Goal: Task Accomplishment & Management: Use online tool/utility

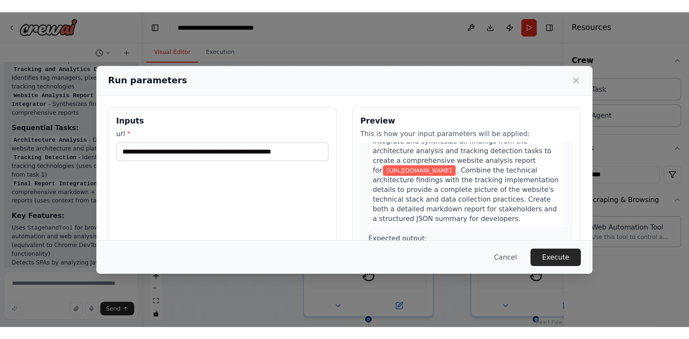
scroll to position [414, 0]
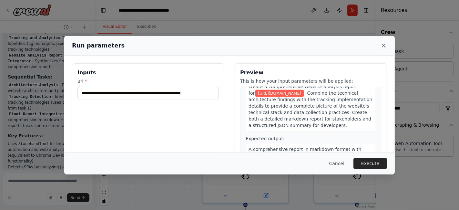
click at [386, 45] on icon at bounding box center [384, 45] width 6 height 6
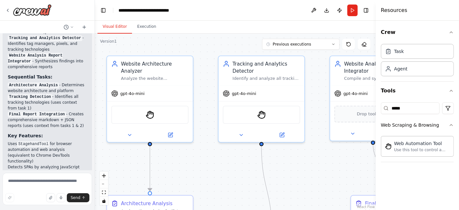
drag, startPoint x: 291, startPoint y: 103, endPoint x: 196, endPoint y: 43, distance: 113.3
click at [196, 43] on div ".deletable-edge-delete-btn { width: 20px; height: 20px; border: 0px solid #ffff…" at bounding box center [235, 122] width 281 height 176
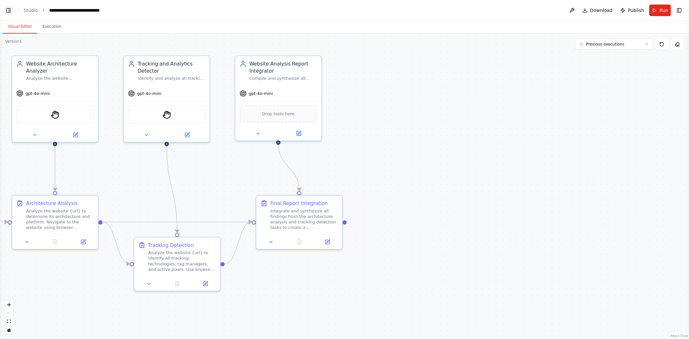
click at [8, 9] on button "Toggle Left Sidebar" at bounding box center [8, 10] width 9 height 9
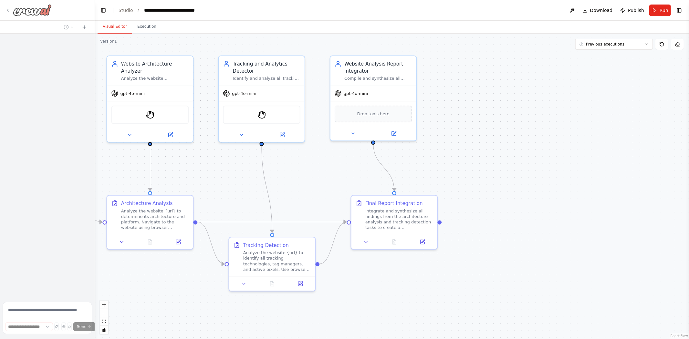
click at [7, 7] on div at bounding box center [28, 10] width 47 height 12
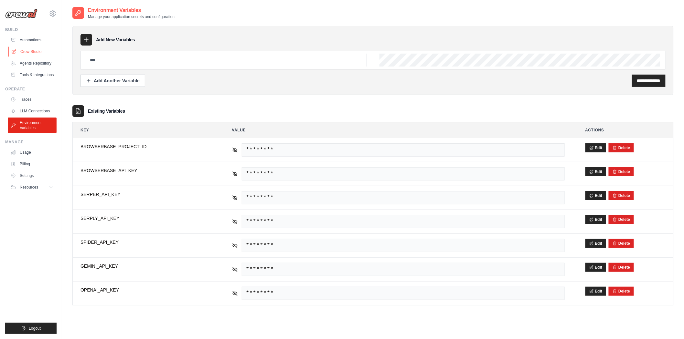
click at [31, 52] on link "Crew Studio" at bounding box center [32, 52] width 49 height 10
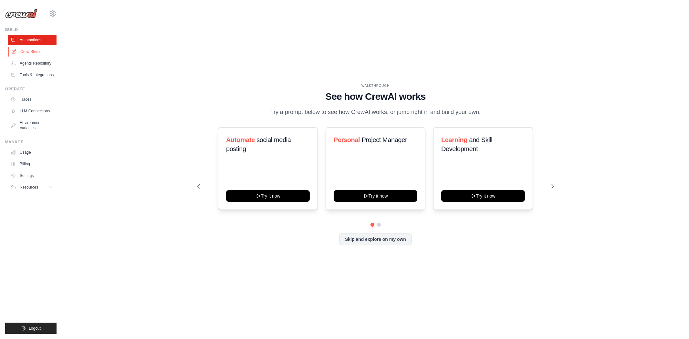
click at [27, 53] on link "Crew Studio" at bounding box center [32, 52] width 49 height 10
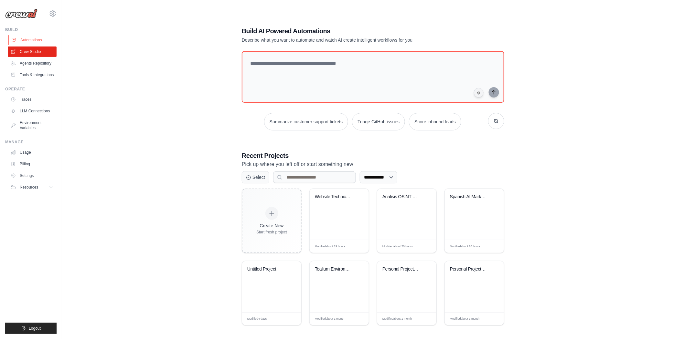
click at [26, 38] on link "Automations" at bounding box center [32, 40] width 49 height 10
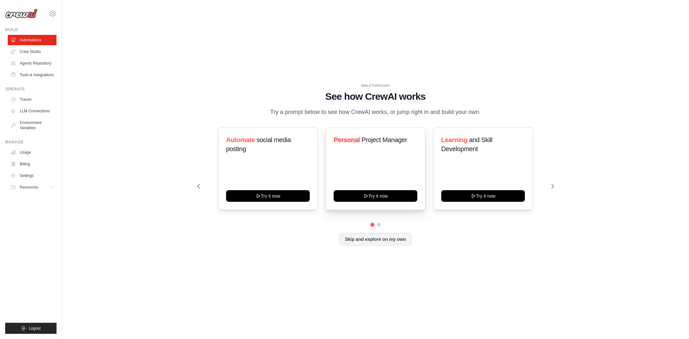
click at [367, 139] on span "Project Manager" at bounding box center [385, 139] width 46 height 7
click at [371, 198] on button "Try it now" at bounding box center [376, 196] width 84 height 12
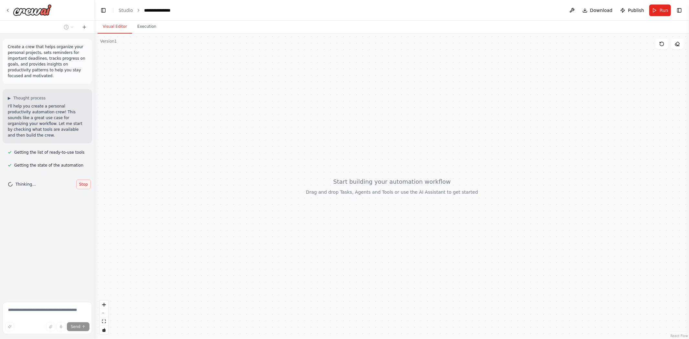
click at [80, 182] on span "Stop" at bounding box center [83, 184] width 9 height 5
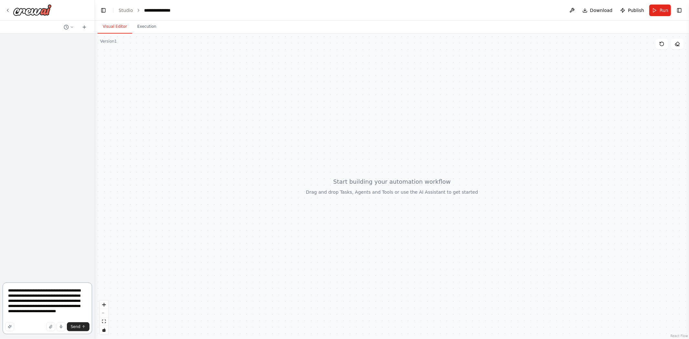
scroll to position [1, 0]
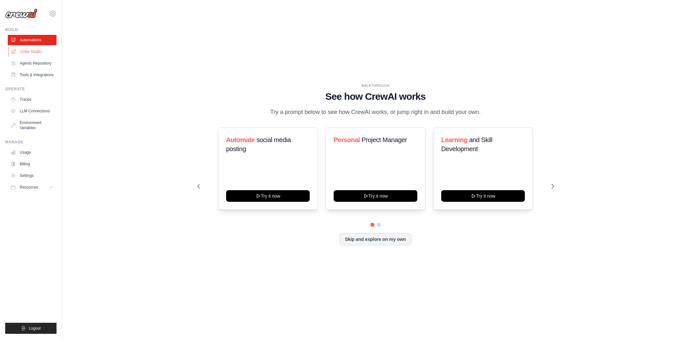
click at [23, 50] on link "Crew Studio" at bounding box center [32, 52] width 49 height 10
